Goal: Book appointment/travel/reservation

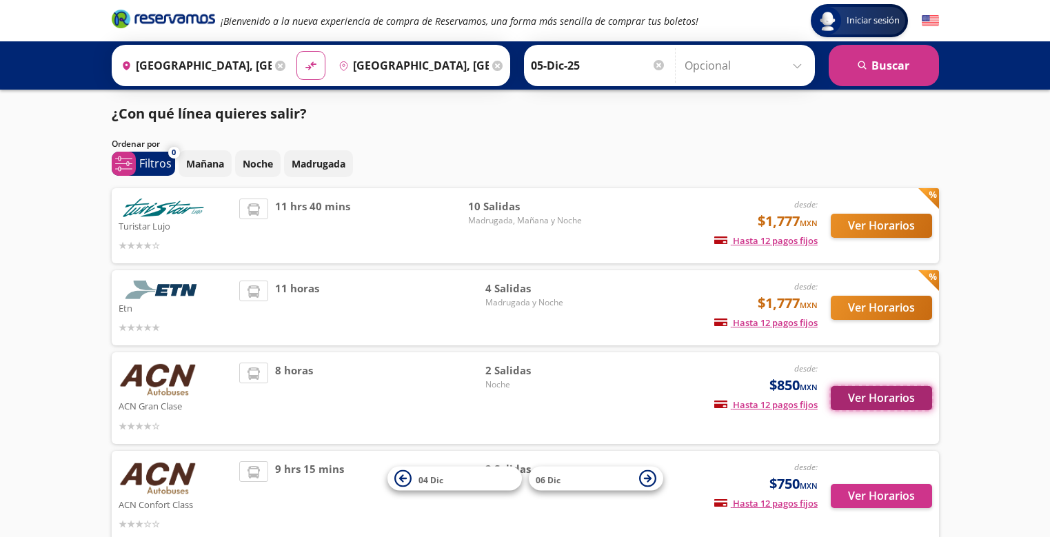
click at [886, 401] on button "Ver Horarios" at bounding box center [881, 398] width 101 height 24
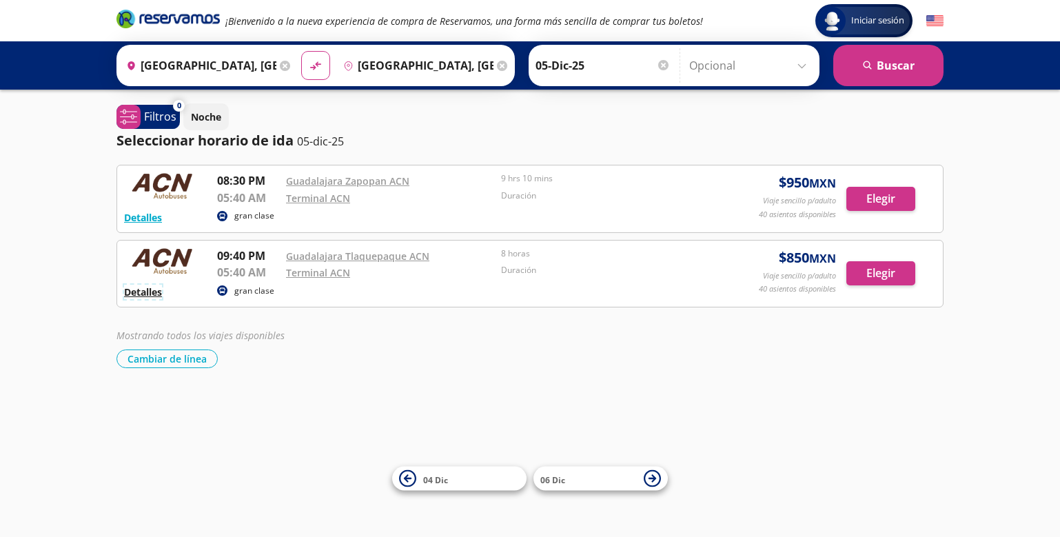
click at [141, 292] on button "Detalles" at bounding box center [143, 292] width 38 height 14
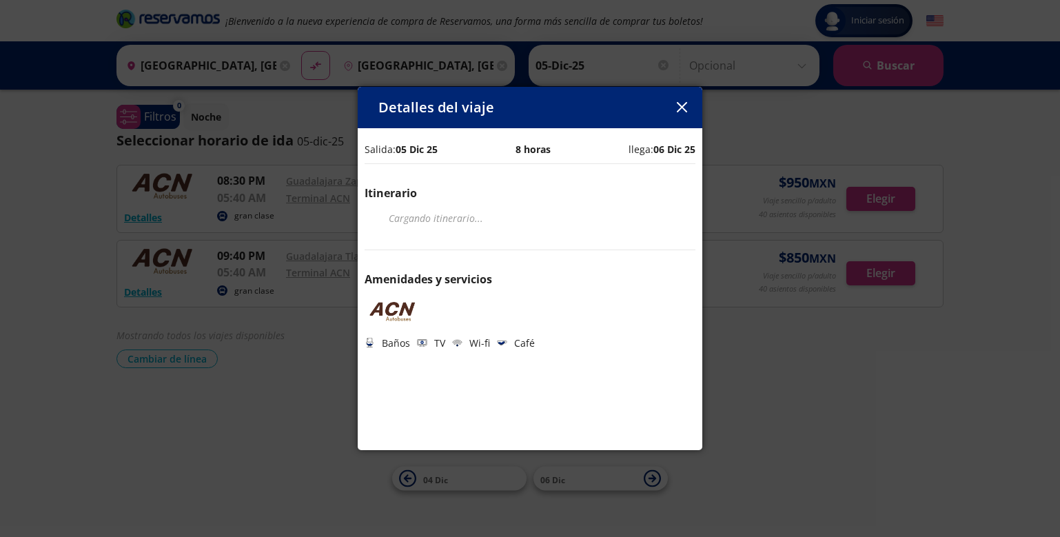
click at [678, 103] on icon "button" at bounding box center [681, 107] width 10 height 10
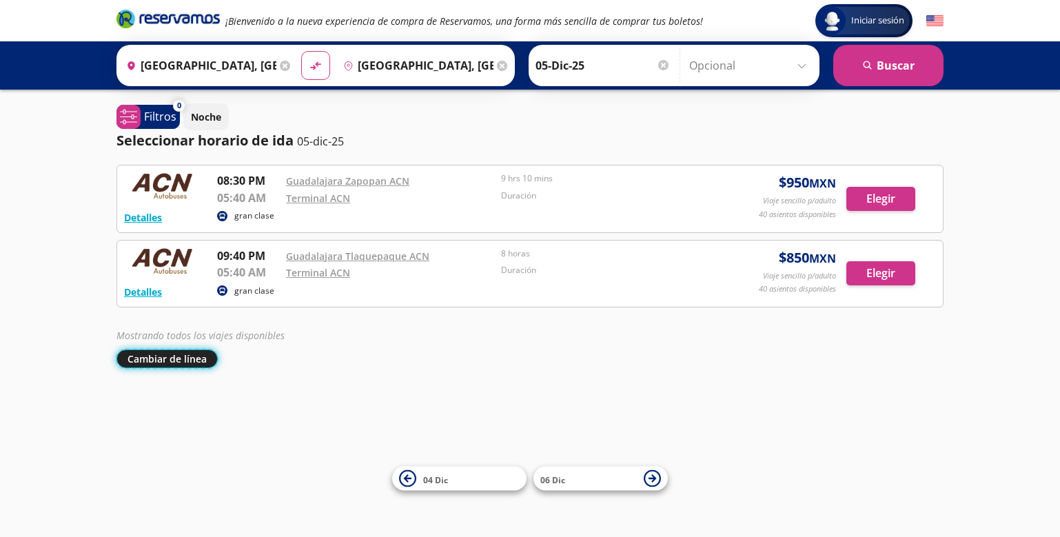
click at [161, 360] on button "Cambiar de línea" at bounding box center [166, 358] width 101 height 19
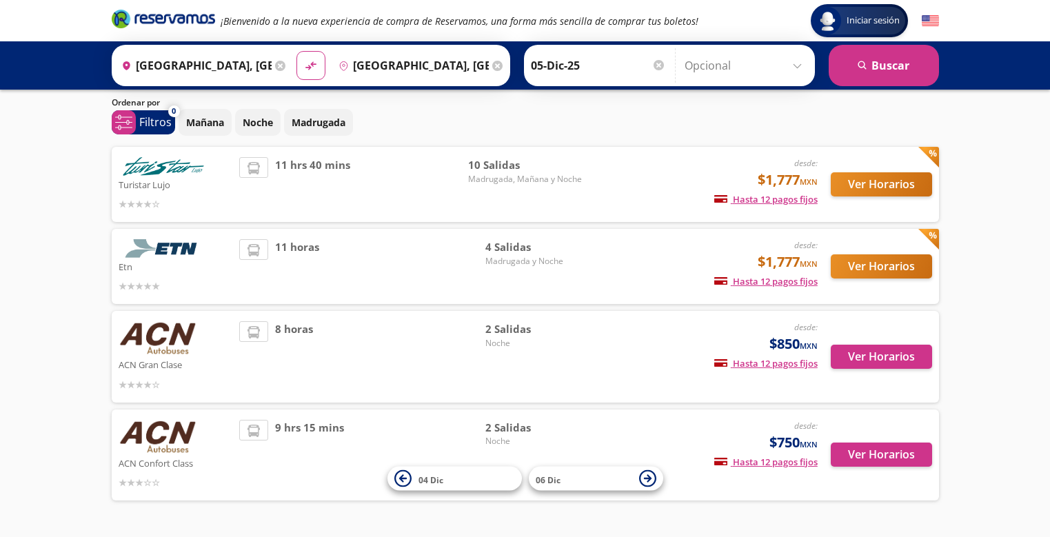
scroll to position [81, 0]
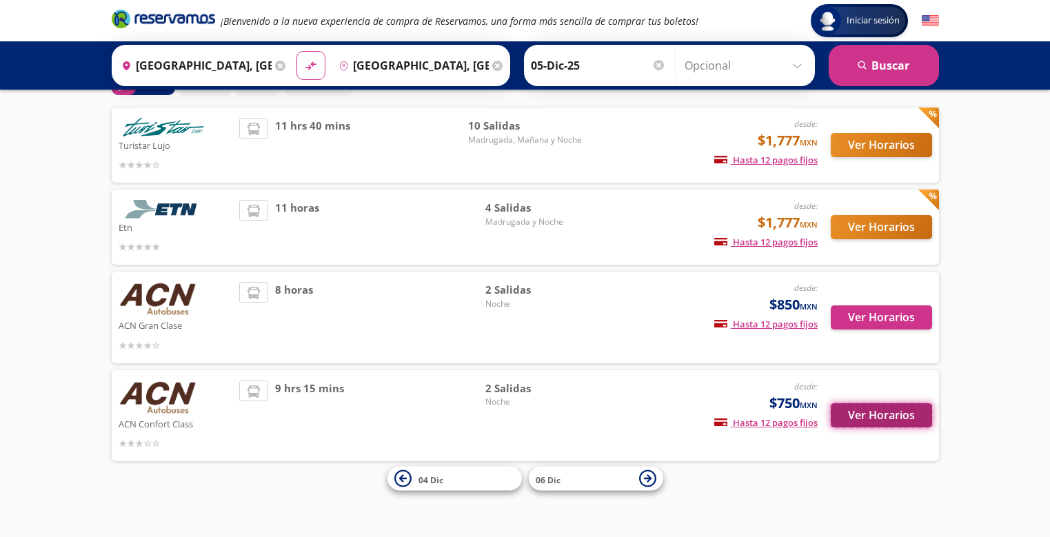
click at [877, 412] on button "Ver Horarios" at bounding box center [881, 415] width 101 height 24
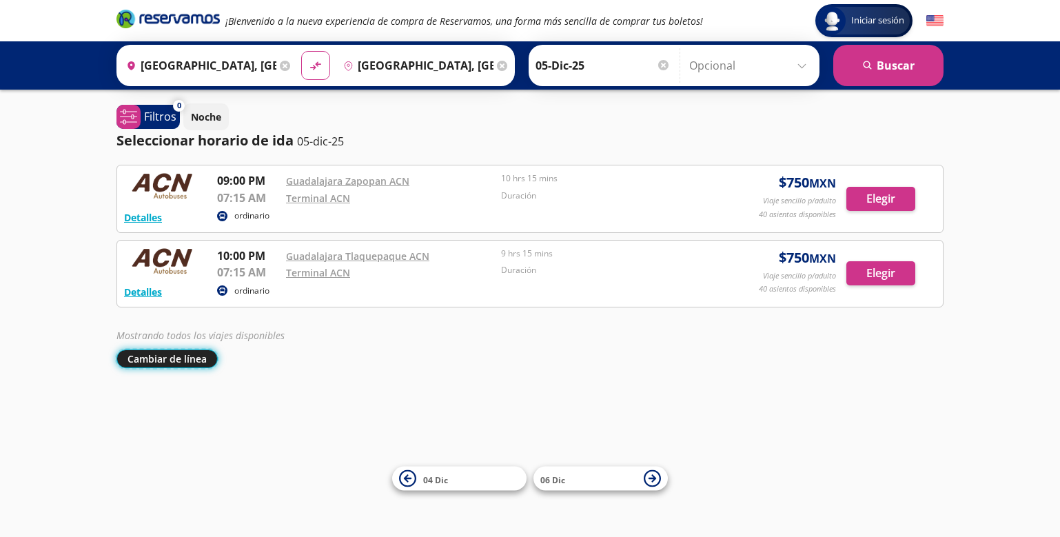
click at [161, 354] on button "Cambiar de línea" at bounding box center [166, 358] width 101 height 19
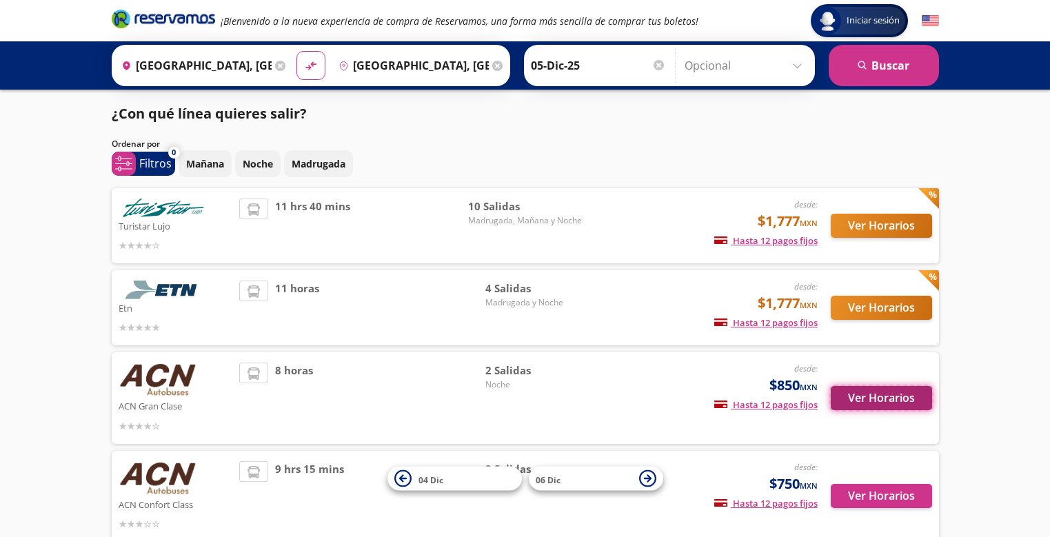
click at [881, 398] on button "Ver Horarios" at bounding box center [881, 398] width 101 height 24
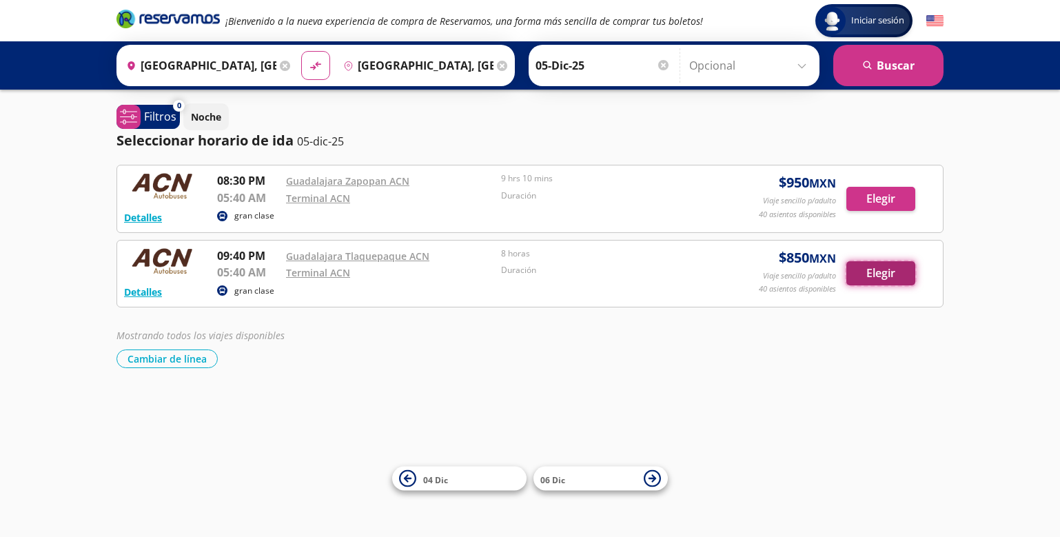
click at [894, 272] on button "Elegir" at bounding box center [880, 273] width 69 height 24
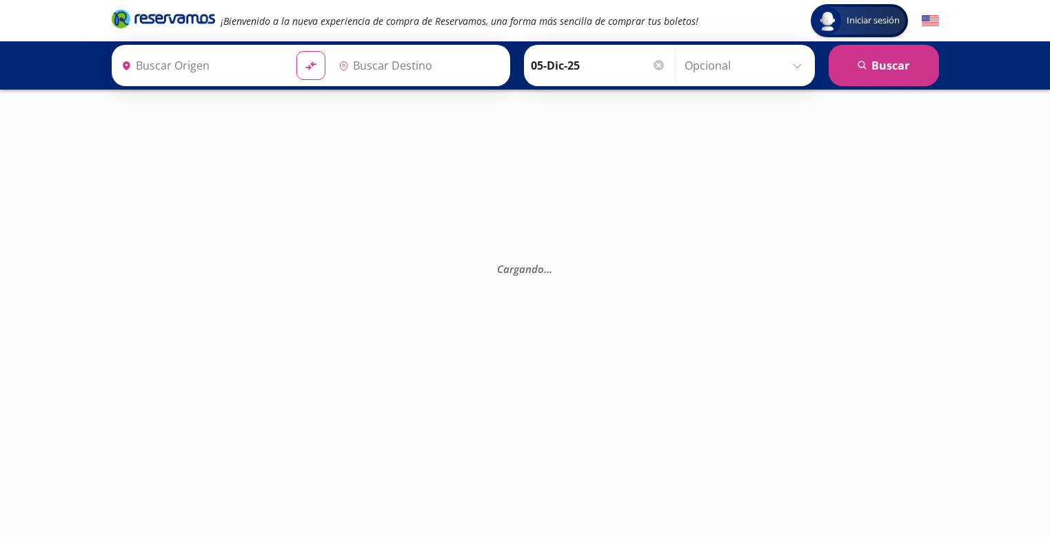
type input "[GEOGRAPHIC_DATA], [GEOGRAPHIC_DATA]"
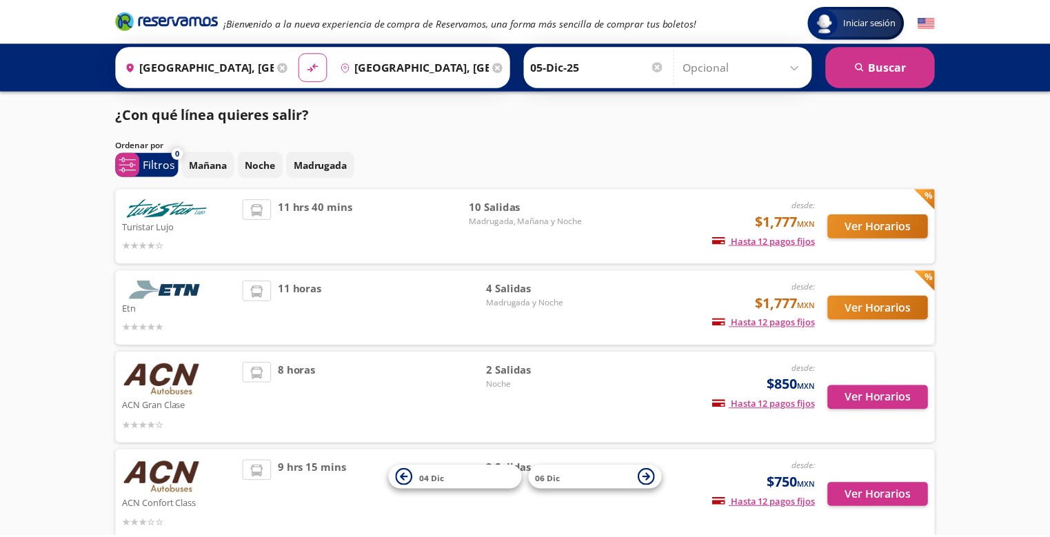
scroll to position [81, 0]
